Goal: Find specific page/section: Find specific page/section

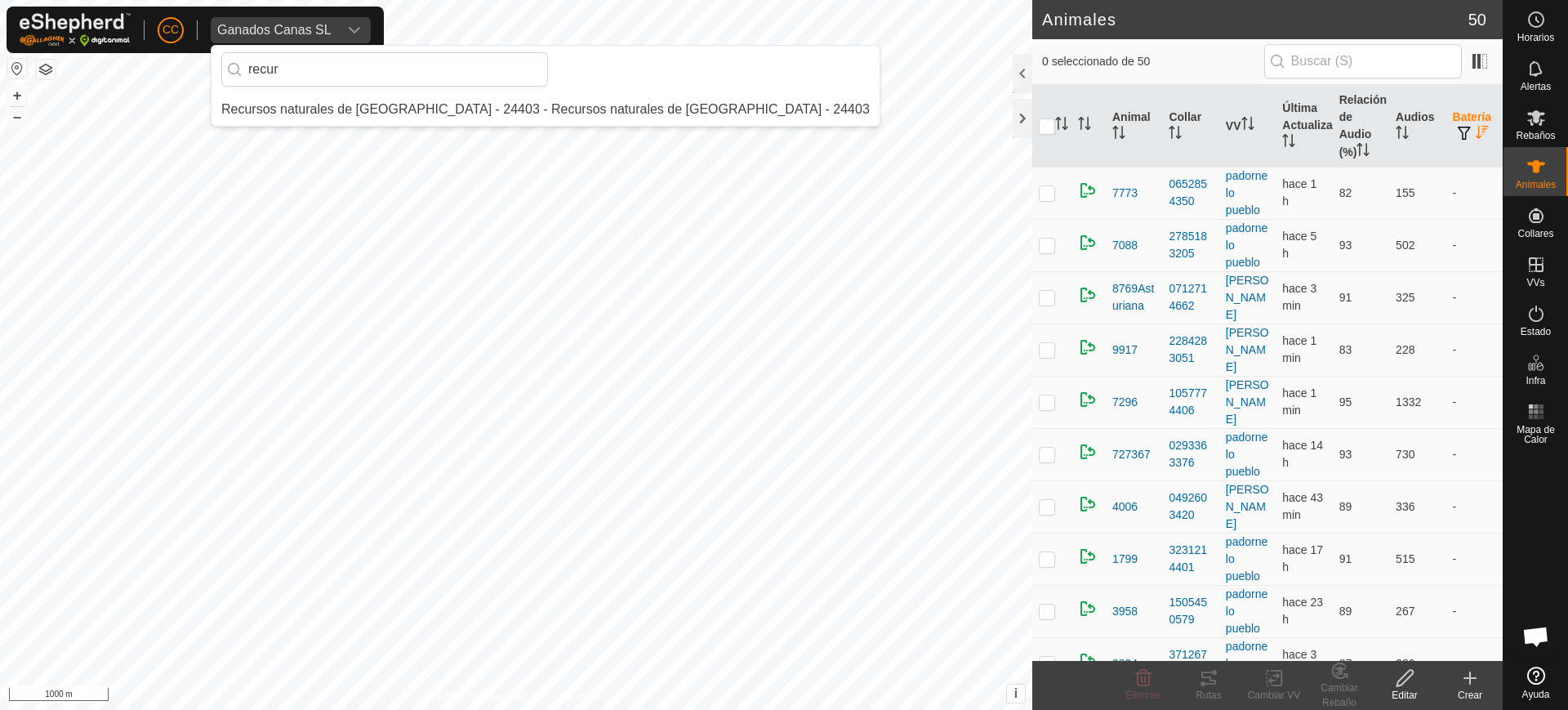
type input "recur"
drag, startPoint x: 465, startPoint y: 104, endPoint x: 518, endPoint y: 121, distance: 55.7
click at [465, 105] on li "Recursos naturales de [GEOGRAPHIC_DATA] - 24403 - Recursos naturales de [GEOGRA…" at bounding box center [545, 110] width 668 height 32
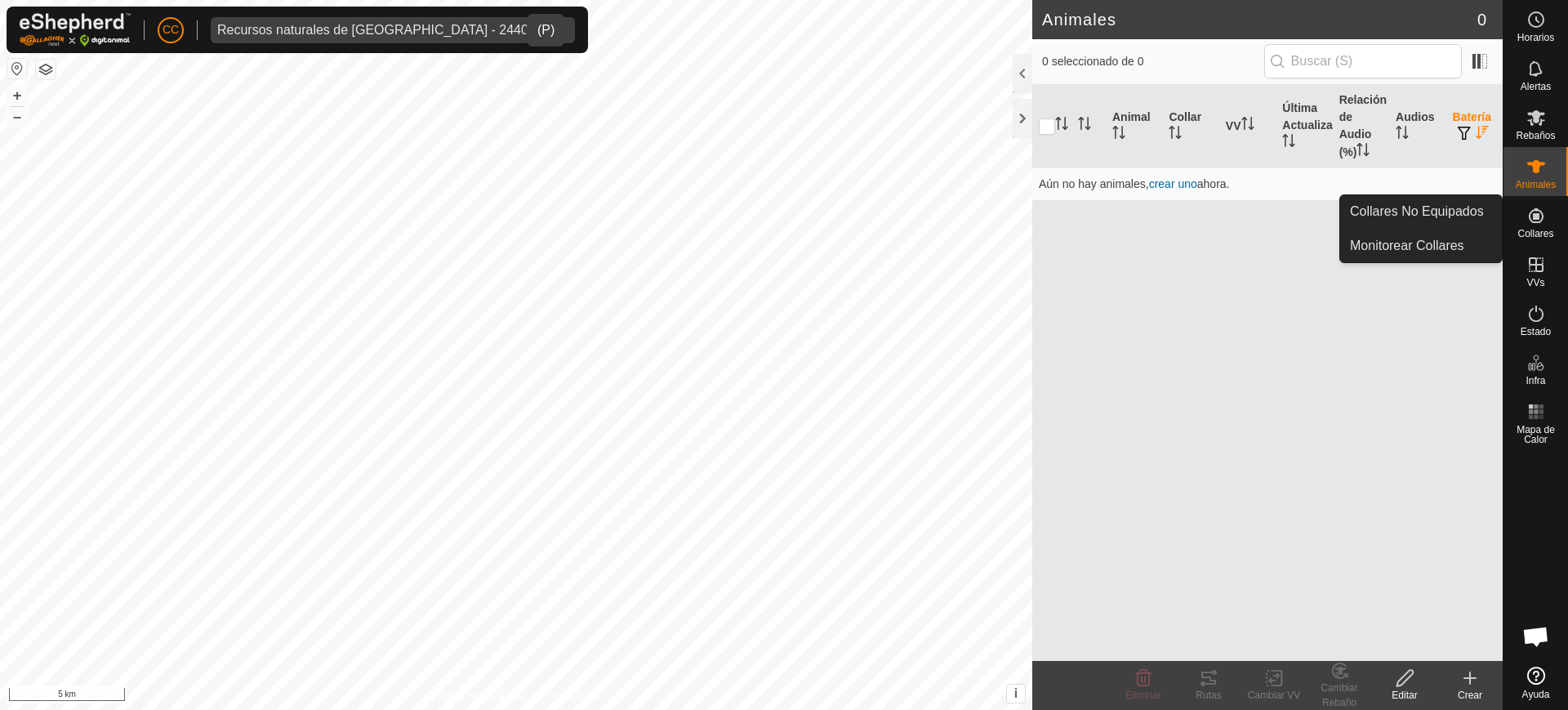
click at [1543, 237] on span "Collares" at bounding box center [1536, 233] width 36 height 10
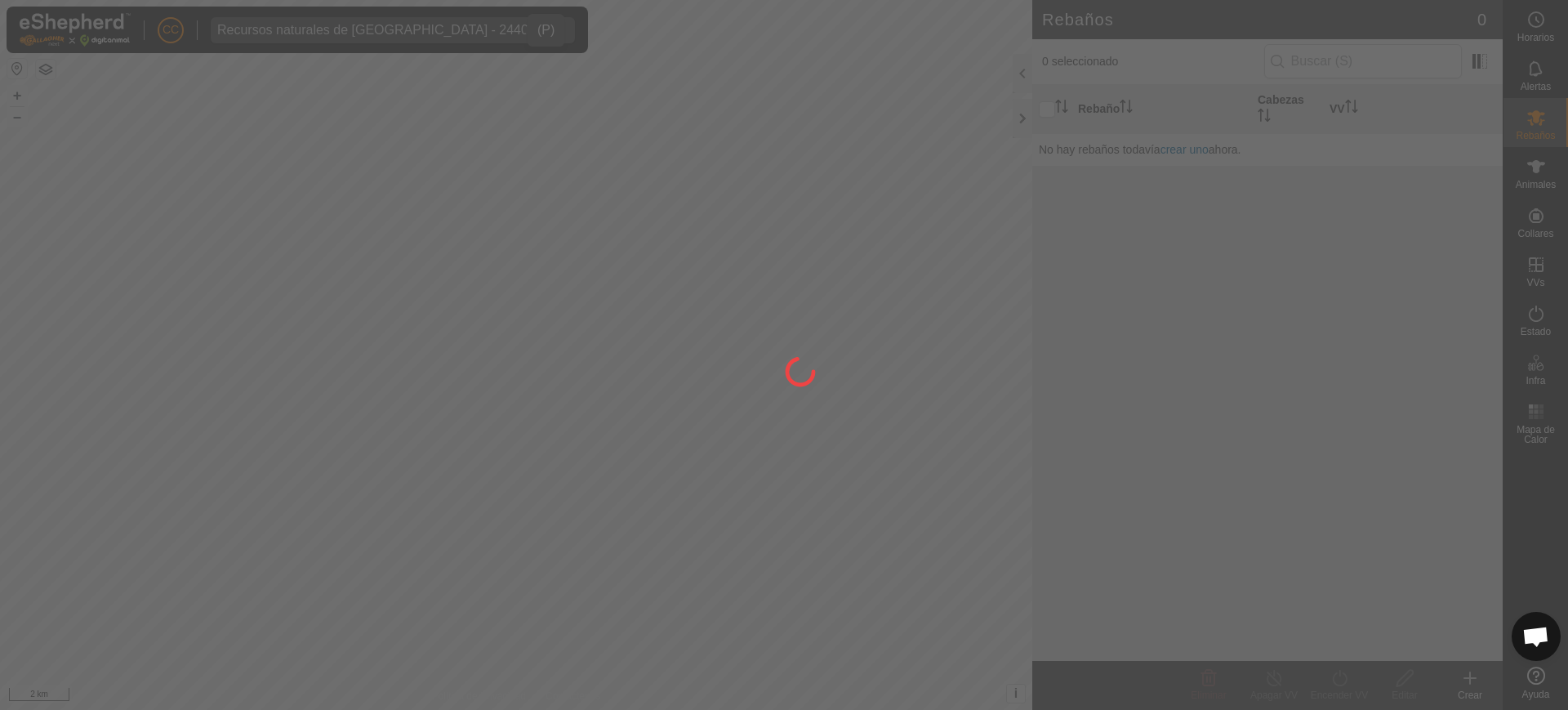
click at [1529, 219] on div at bounding box center [784, 355] width 1568 height 710
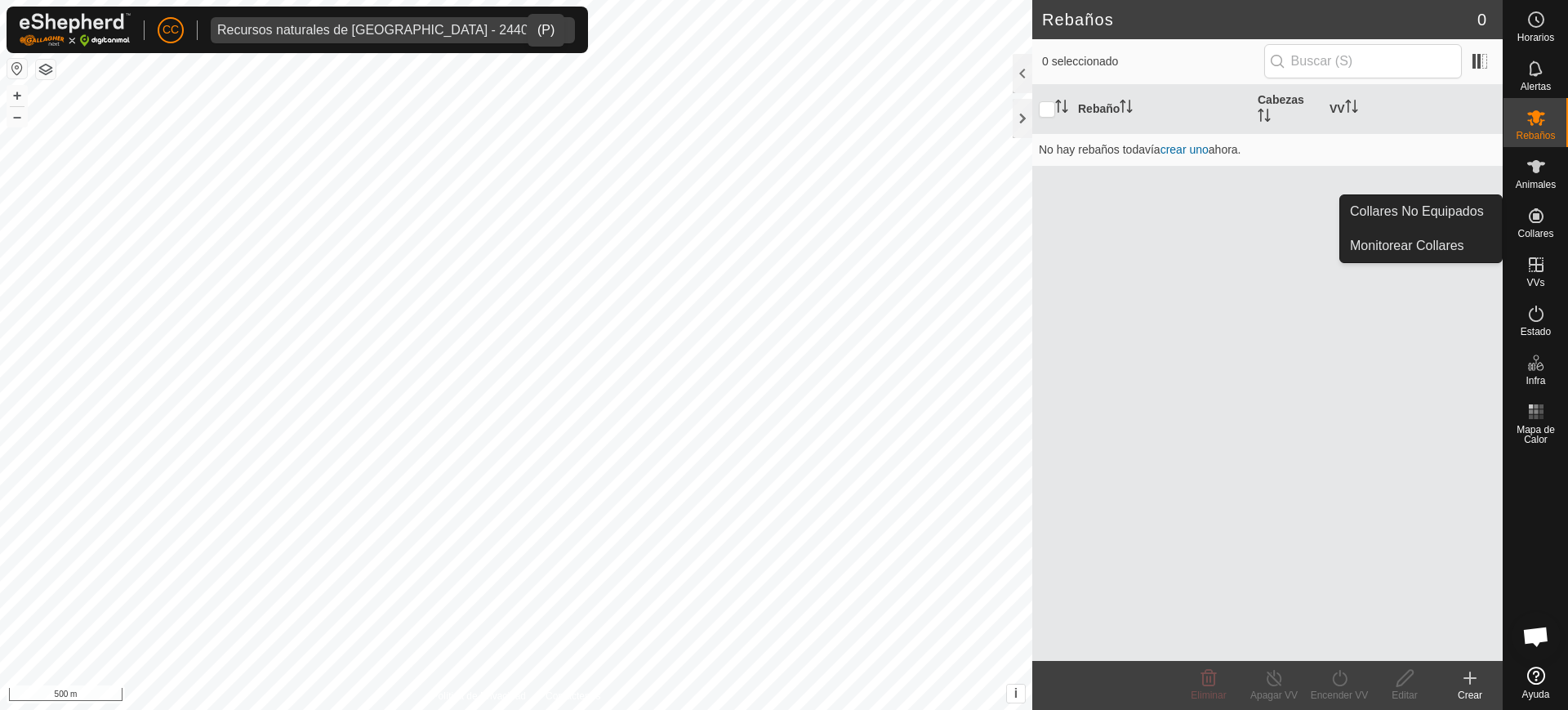
click at [1535, 220] on icon at bounding box center [1537, 216] width 20 height 20
click at [1468, 209] on link "Collares No Equipados" at bounding box center [1421, 211] width 162 height 32
